Goal: Check status: Check status

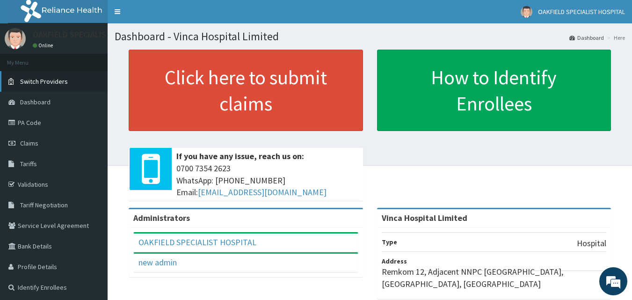
drag, startPoint x: 146, startPoint y: 0, endPoint x: 76, endPoint y: 81, distance: 107.0
click at [76, 81] on link "Switch Providers" at bounding box center [54, 81] width 108 height 21
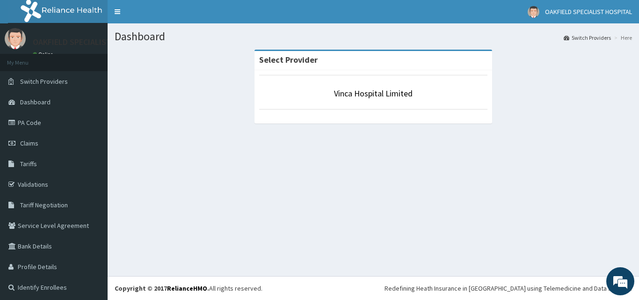
click at [34, 143] on span "Claims" at bounding box center [29, 143] width 18 height 8
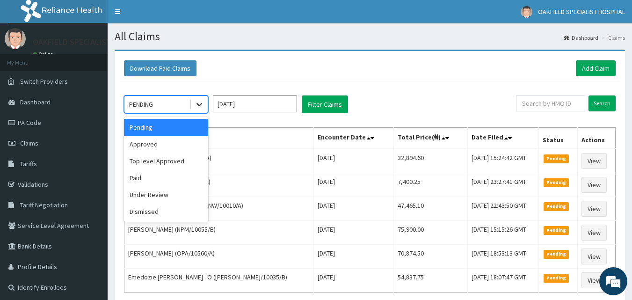
click at [198, 104] on icon at bounding box center [199, 104] width 6 height 3
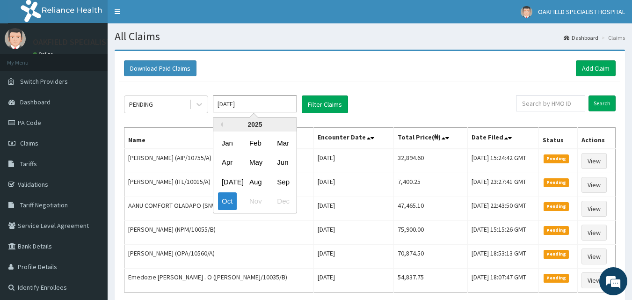
click at [249, 103] on input "[DATE]" at bounding box center [255, 103] width 84 height 17
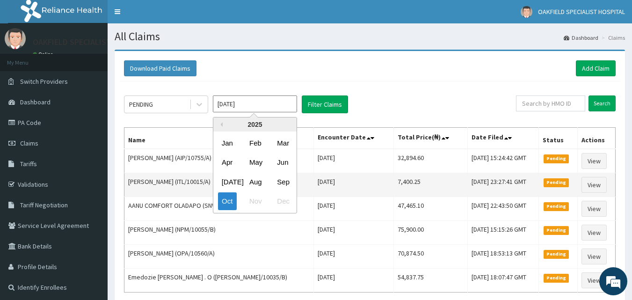
click at [284, 180] on div "Sep" at bounding box center [282, 181] width 19 height 17
type input "[DATE]"
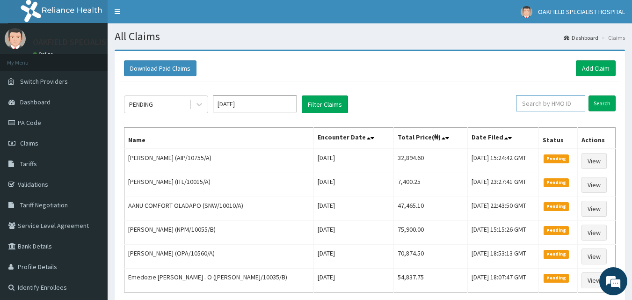
click at [555, 104] on input "text" at bounding box center [550, 103] width 69 height 16
paste input "NTD/10085/C"
click at [588, 95] on input "Search" at bounding box center [601, 103] width 27 height 16
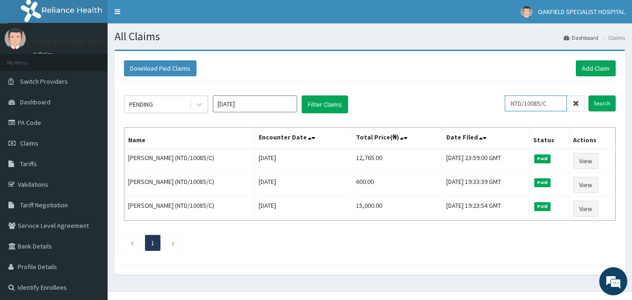
click at [553, 103] on input "NTD/10085/C" at bounding box center [535, 103] width 62 height 16
type input "N"
click at [545, 103] on input "text" at bounding box center [550, 103] width 69 height 16
paste input "CCG/10025/A"
click at [588, 95] on input "Search" at bounding box center [601, 103] width 27 height 16
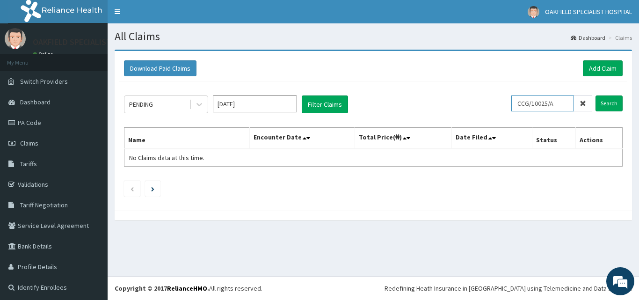
click at [516, 103] on input "CCG/10025/A" at bounding box center [542, 103] width 63 height 16
click at [518, 103] on input "CCG/10025/A" at bounding box center [542, 103] width 63 height 16
type input "CCG/10025/A"
click at [600, 102] on input "Search" at bounding box center [608, 103] width 27 height 16
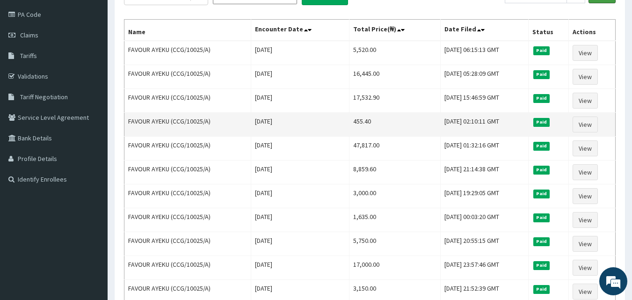
scroll to position [78, 0]
